Goal: Information Seeking & Learning: Learn about a topic

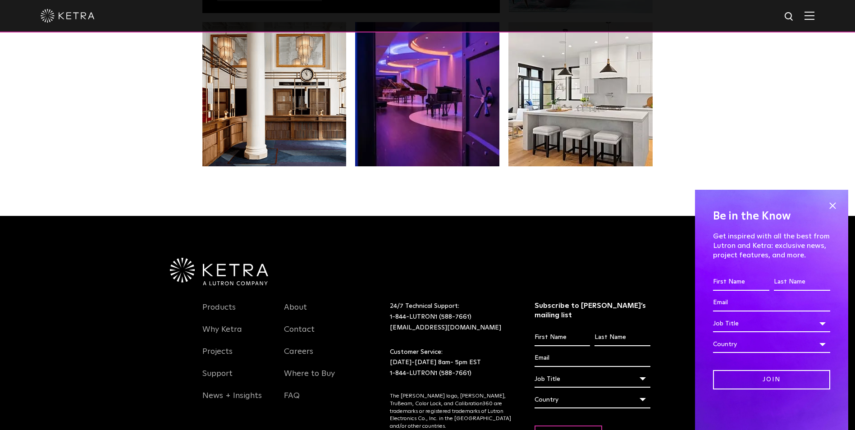
scroll to position [1834, 0]
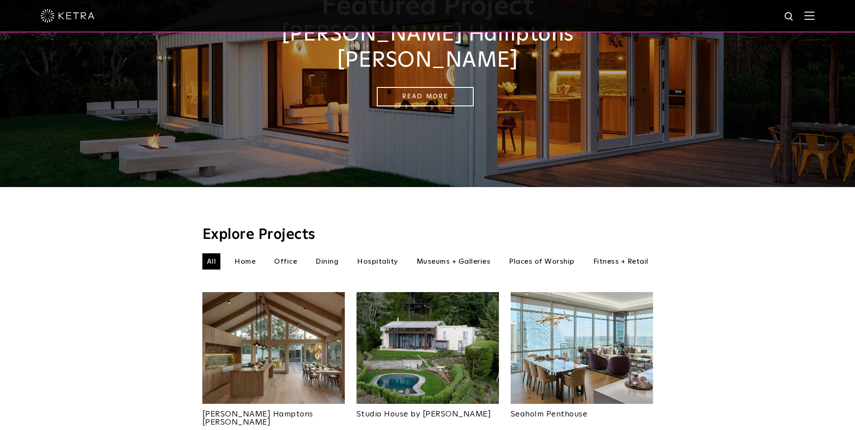
scroll to position [153, 0]
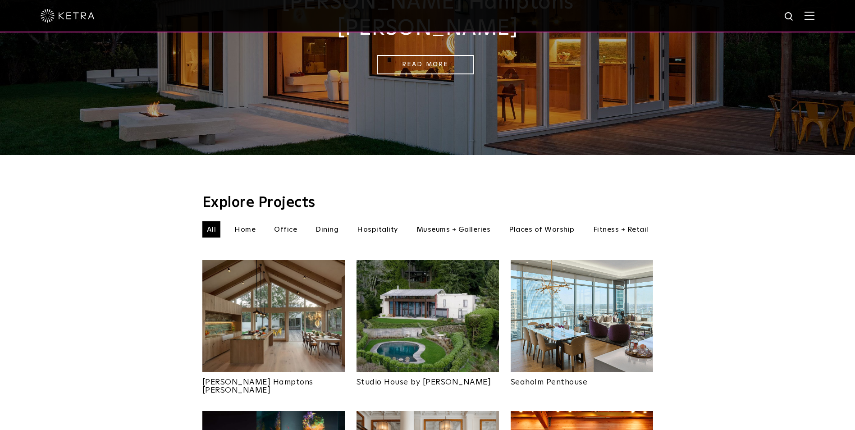
click at [243, 221] on li "Home" at bounding box center [245, 229] width 30 height 16
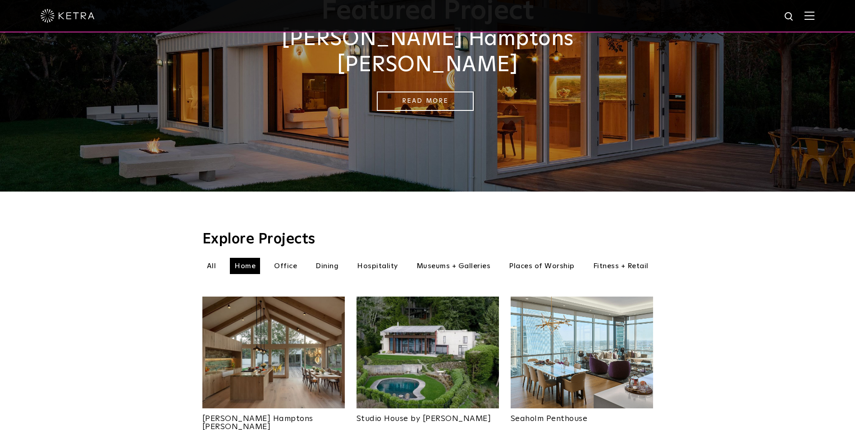
scroll to position [118, 0]
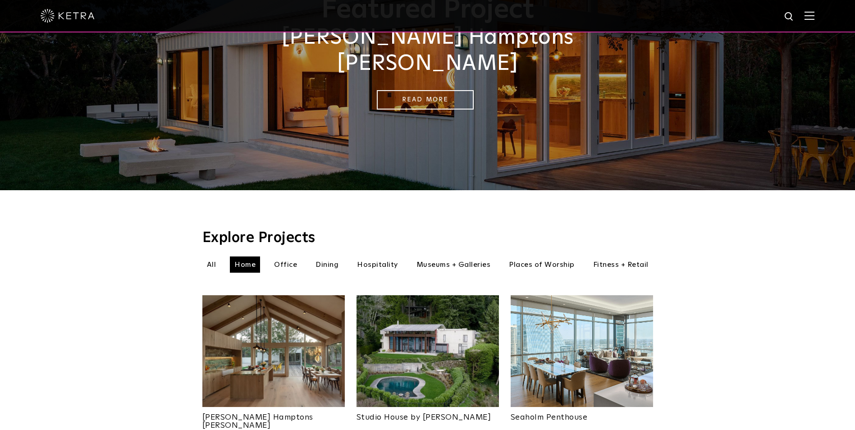
click at [288, 256] on li "Office" at bounding box center [285, 264] width 32 height 16
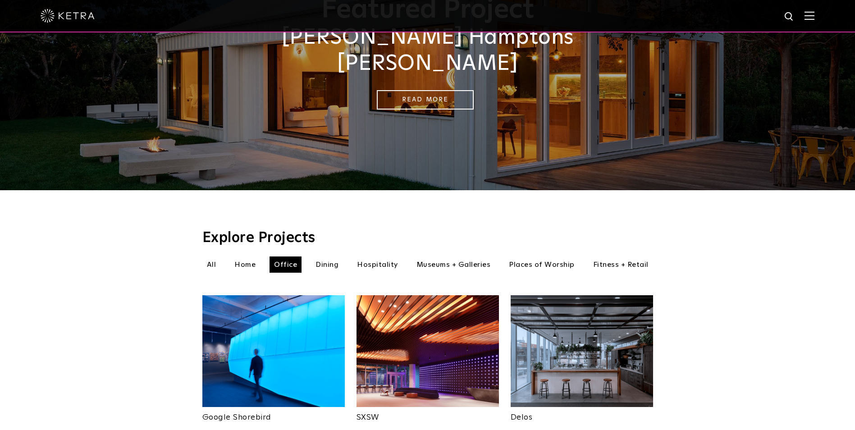
drag, startPoint x: 850, startPoint y: 178, endPoint x: 859, endPoint y: 187, distance: 12.7
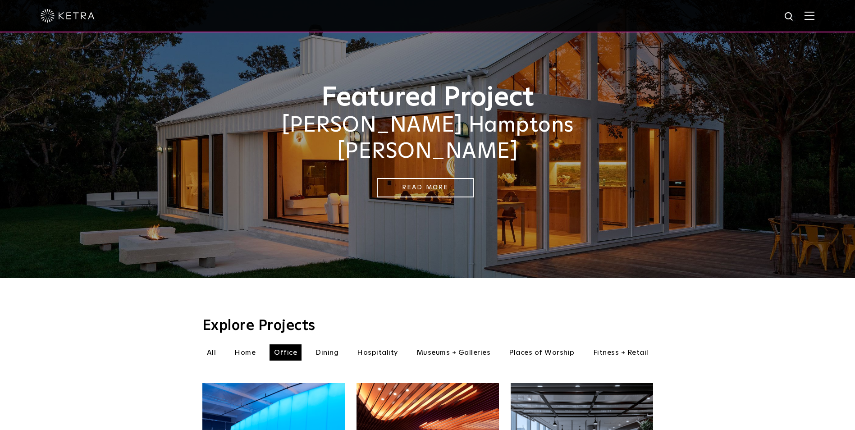
scroll to position [34, 0]
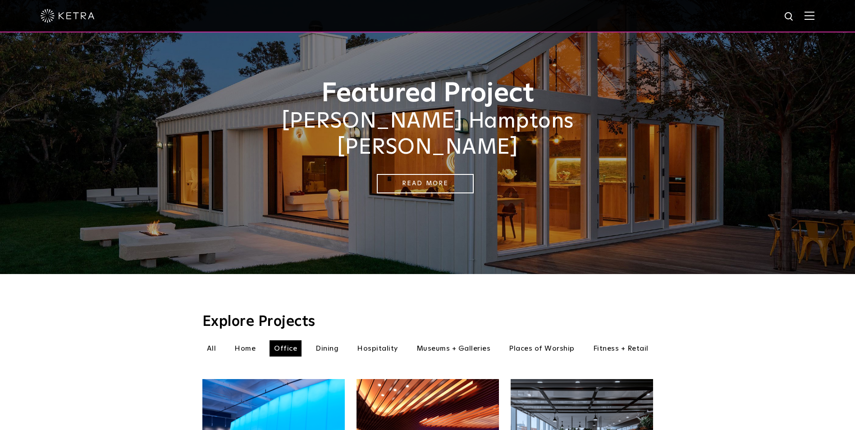
click at [329, 340] on li "Dining" at bounding box center [327, 348] width 32 height 16
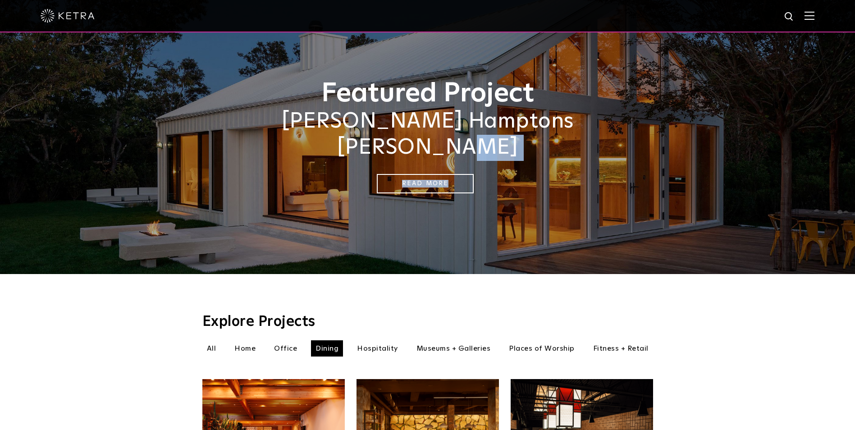
drag, startPoint x: 852, startPoint y: 111, endPoint x: 849, endPoint y: 165, distance: 54.1
click at [850, 168] on div "Featured Project [PERSON_NAME] [GEOGRAPHIC_DATA][PERSON_NAME] Read More" at bounding box center [427, 120] width 855 height 308
